Goal: Find specific page/section: Find specific page/section

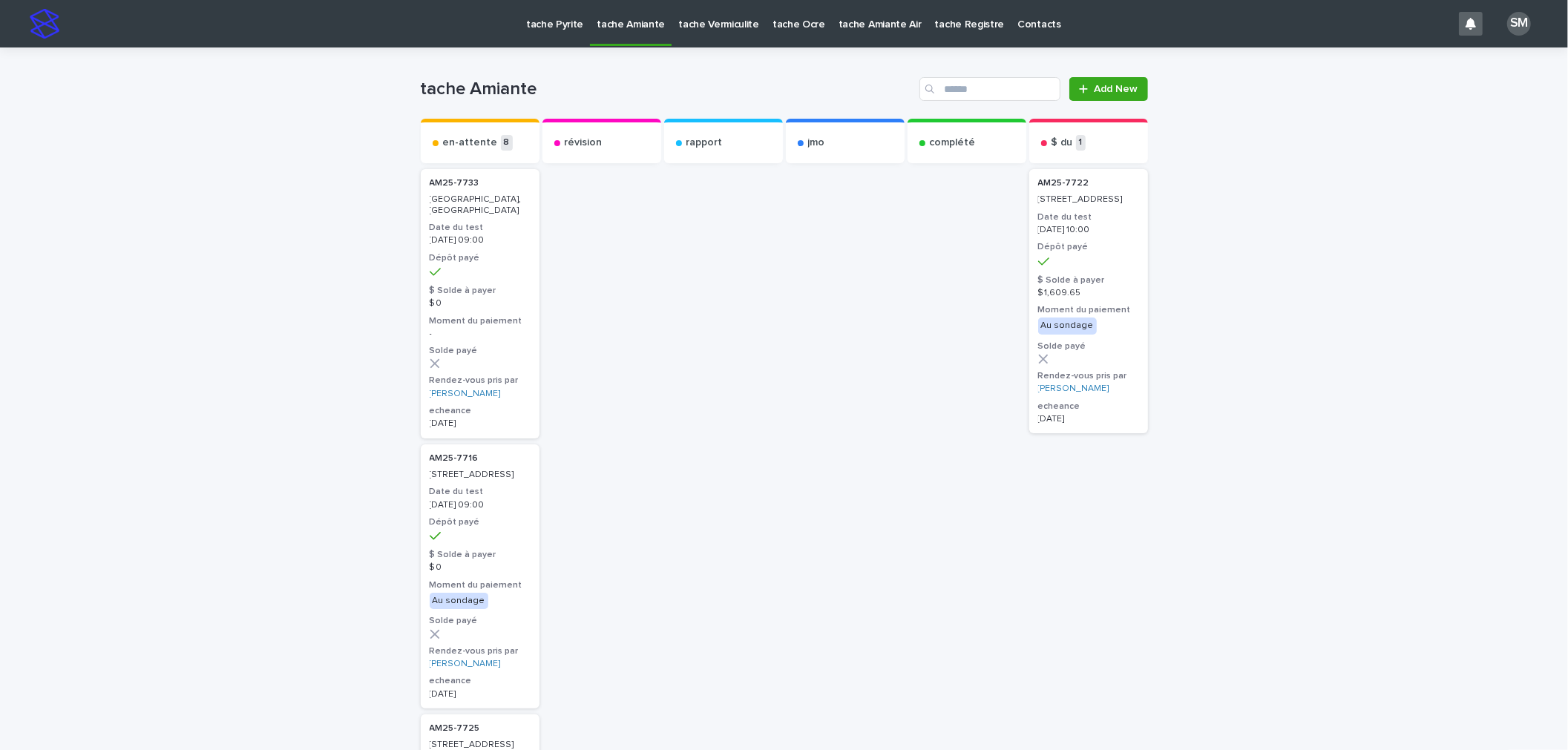
click at [631, 19] on p "tache Amiante" at bounding box center [630, 16] width 68 height 31
